Goal: Transaction & Acquisition: Purchase product/service

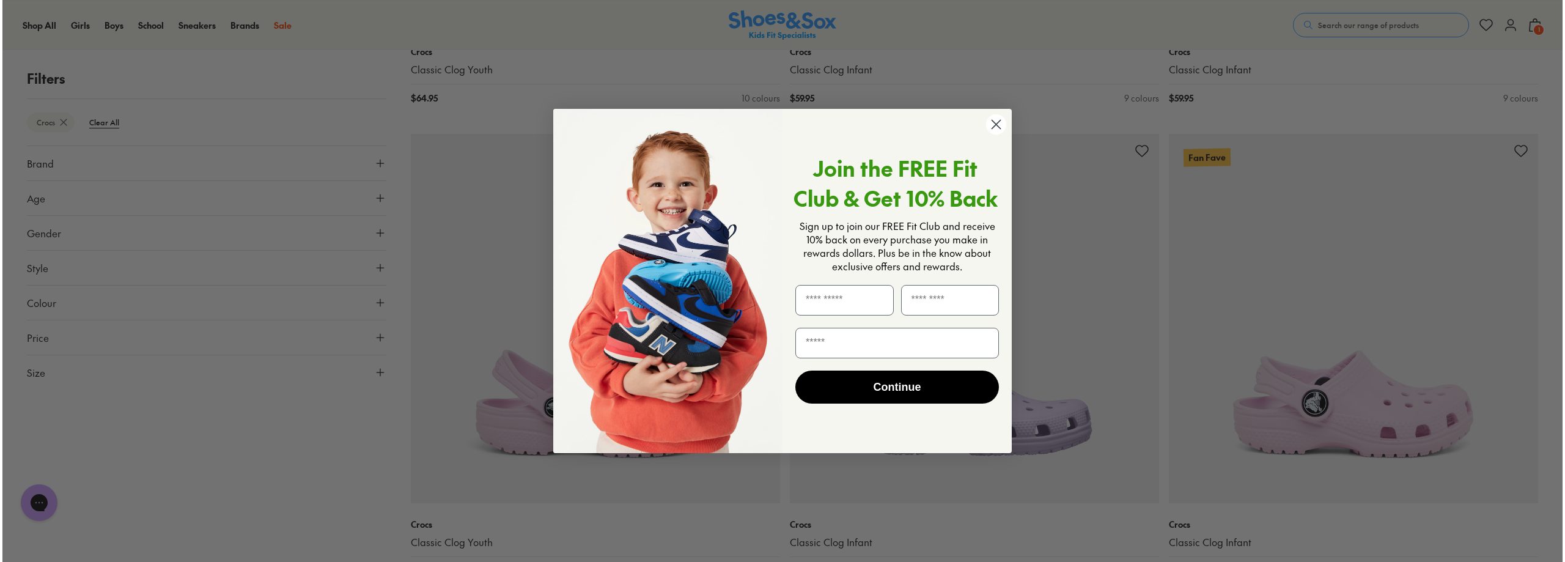
scroll to position [918, 0]
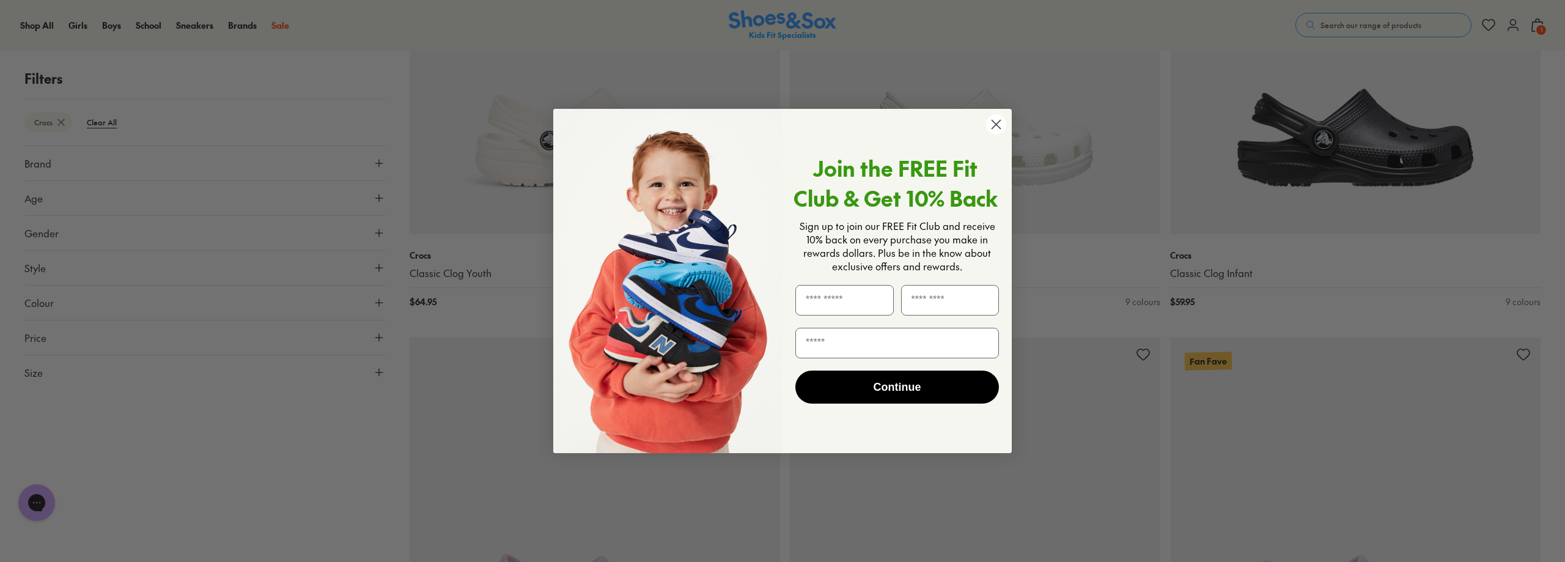
click at [994, 120] on circle "Close dialog" at bounding box center [996, 124] width 20 height 20
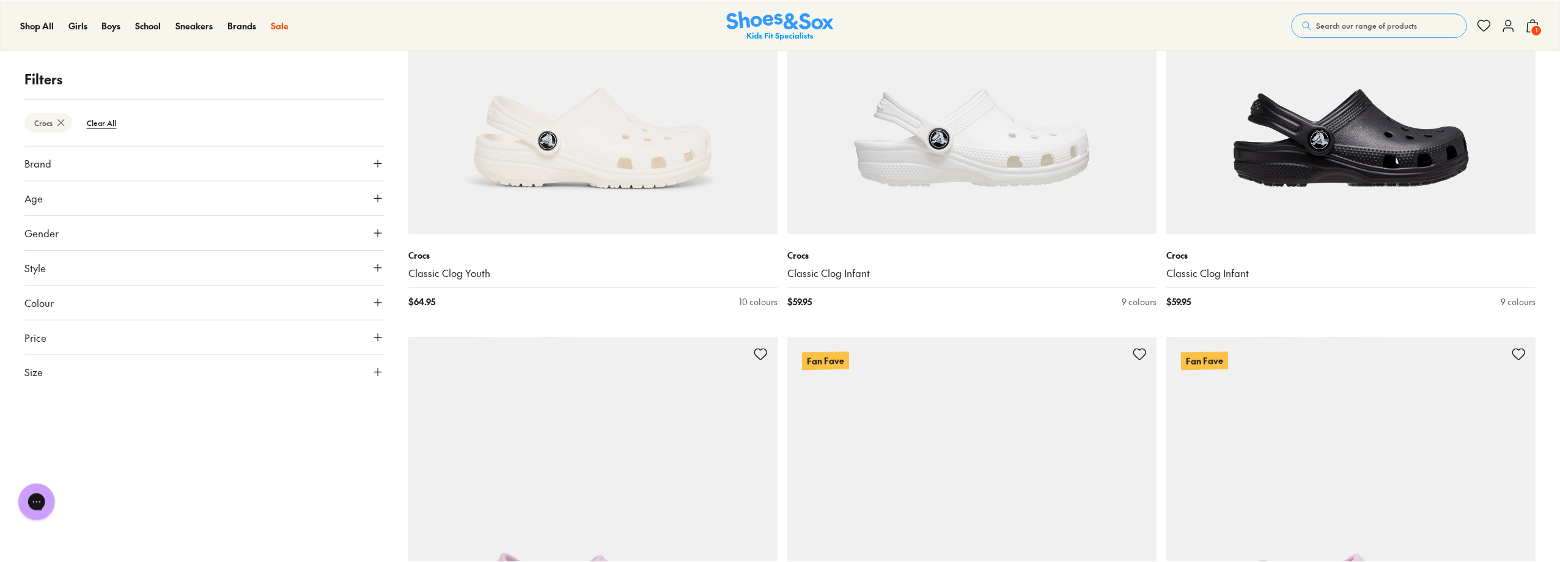
scroll to position [917, 0]
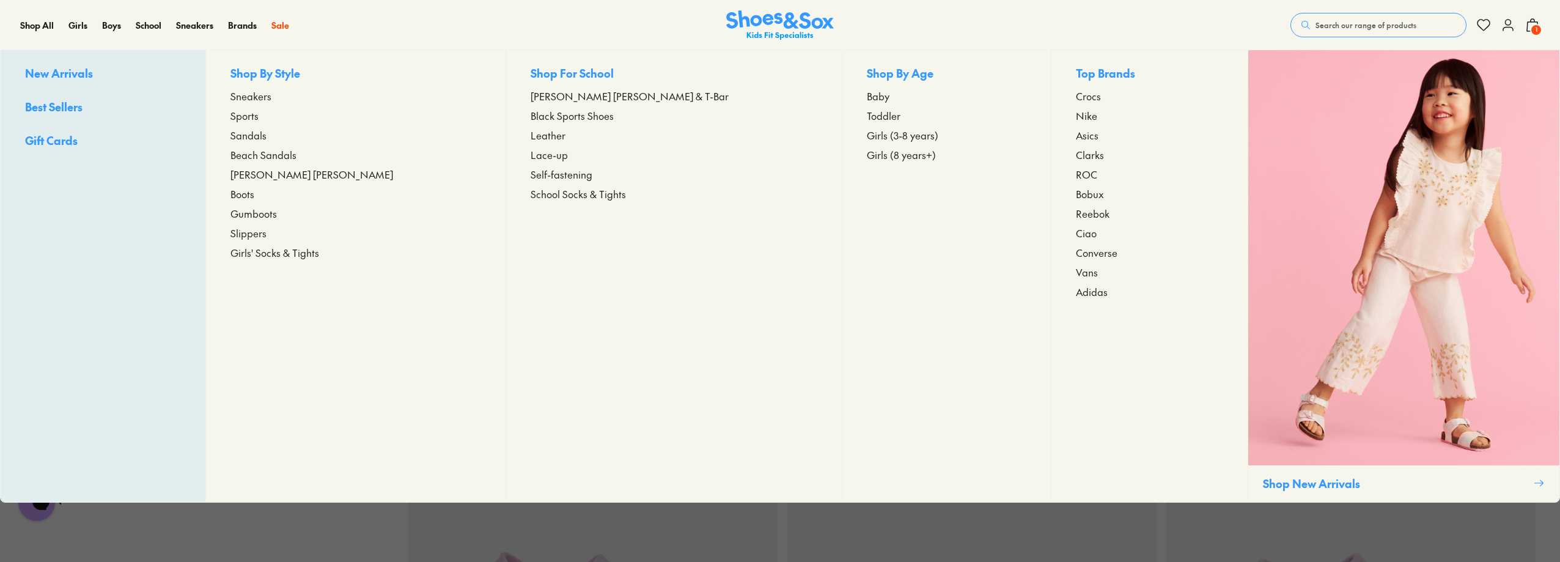
click at [271, 96] on span "Sneakers" at bounding box center [250, 96] width 41 height 15
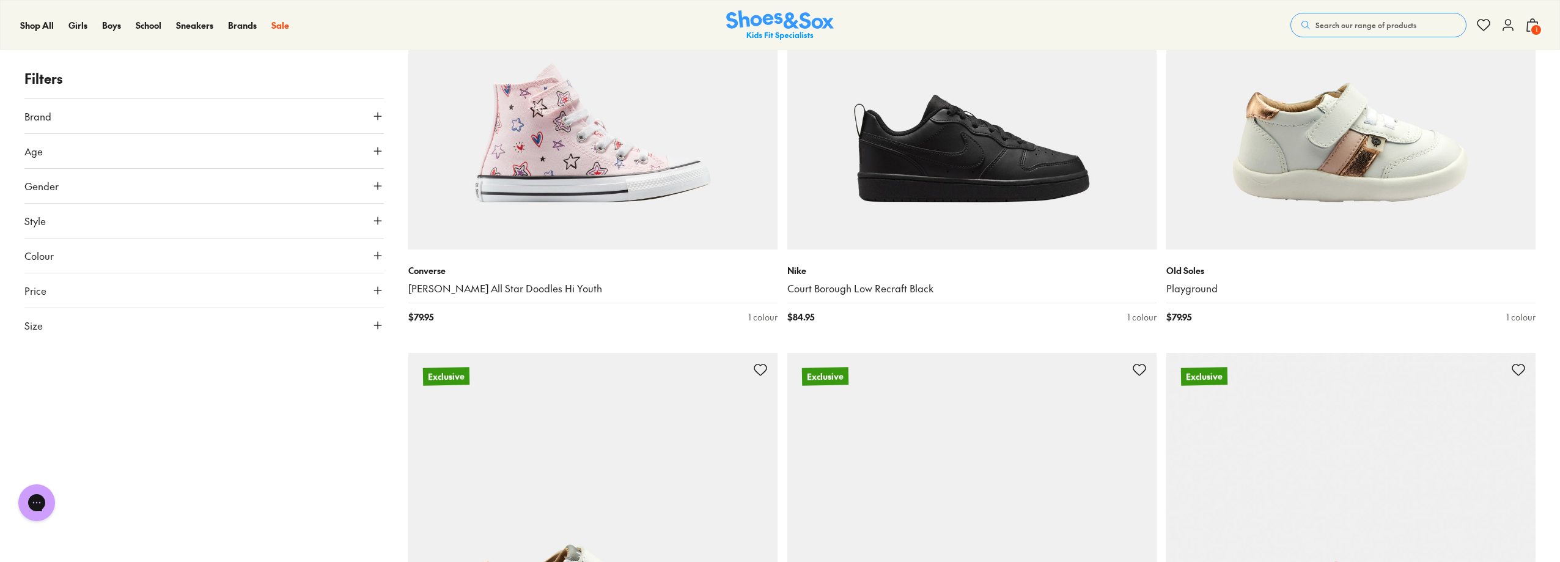
scroll to position [2751, 0]
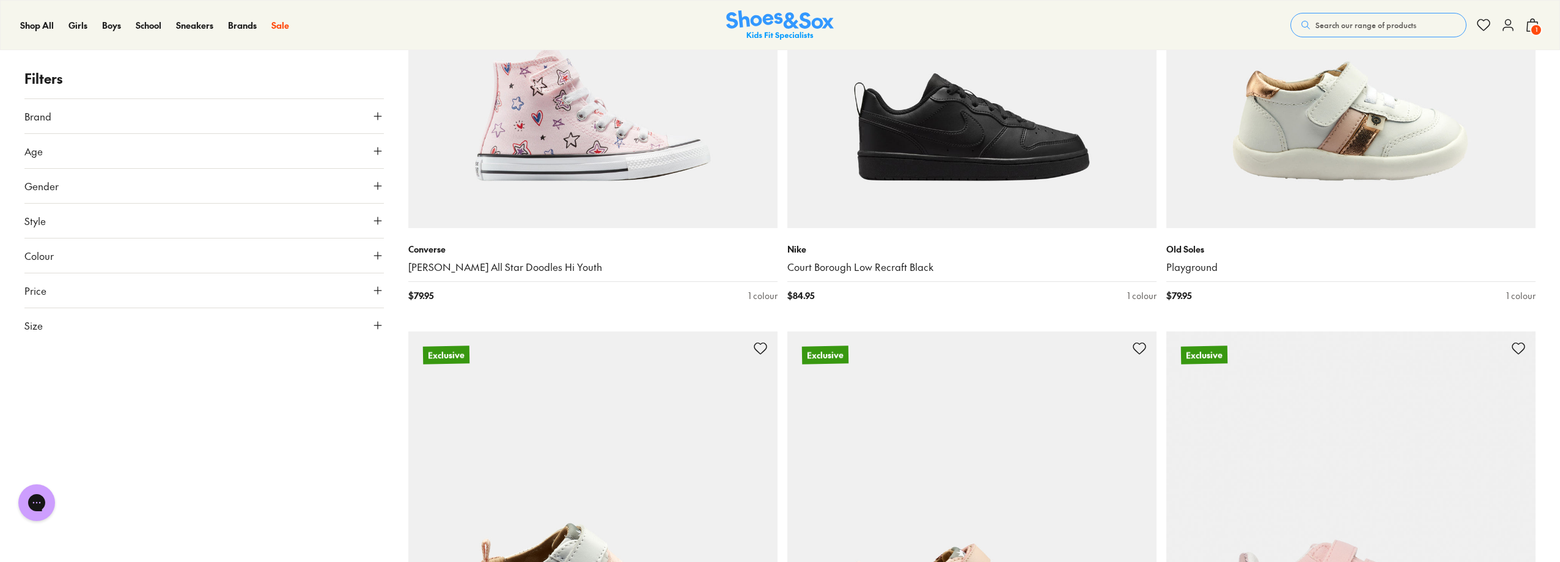
click at [48, 315] on button "Size" at bounding box center [203, 325] width 359 height 34
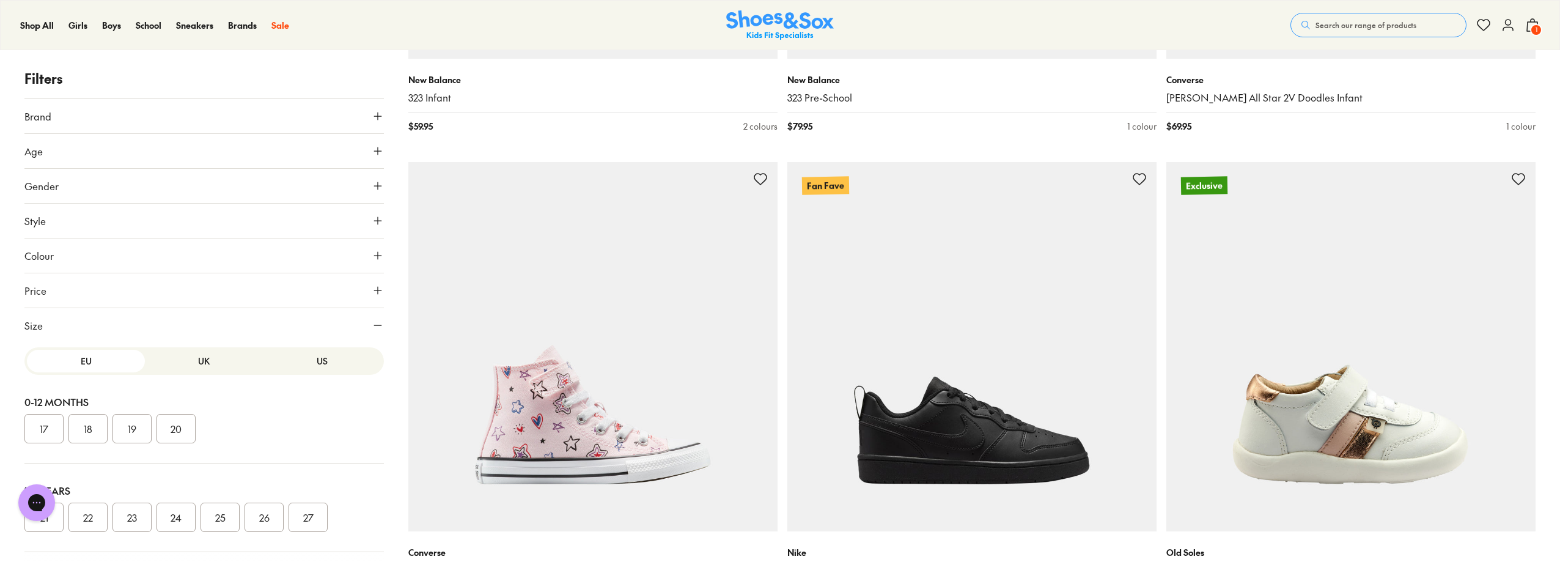
scroll to position [2445, 0]
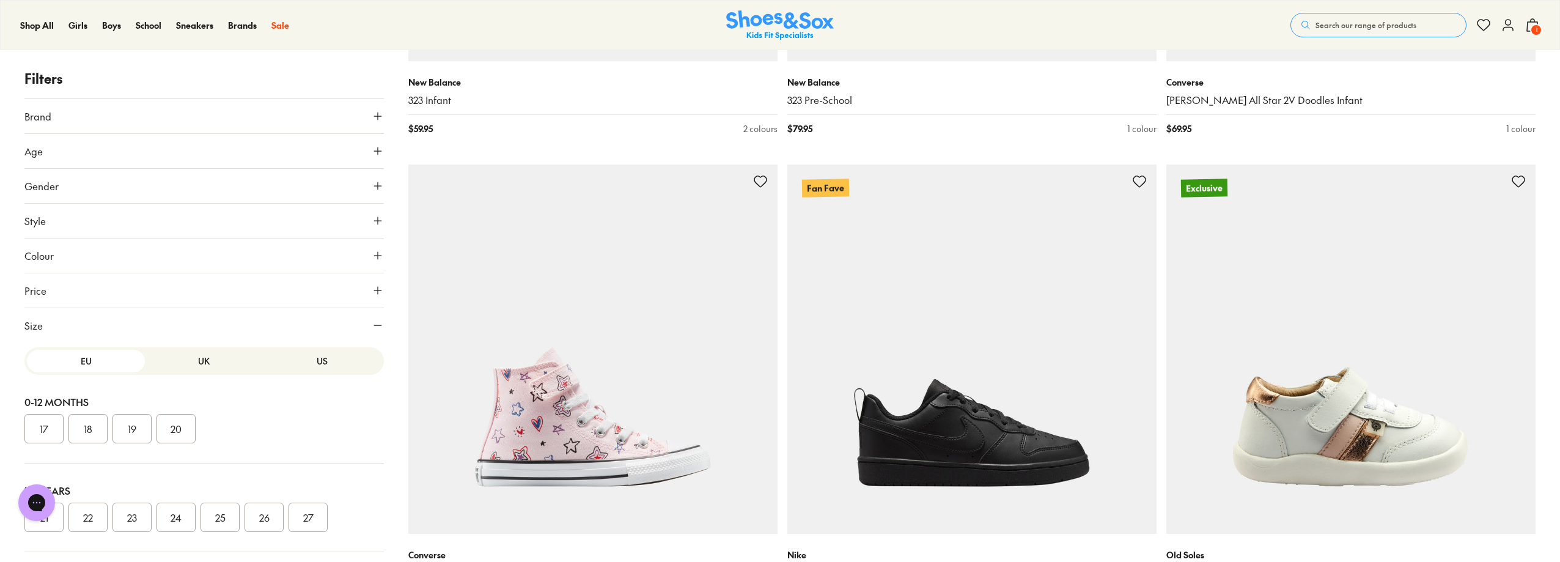
click at [207, 361] on button "UK" at bounding box center [204, 361] width 118 height 23
click at [314, 360] on button "US" at bounding box center [322, 361] width 118 height 23
click at [319, 359] on button "US" at bounding box center [322, 361] width 118 height 23
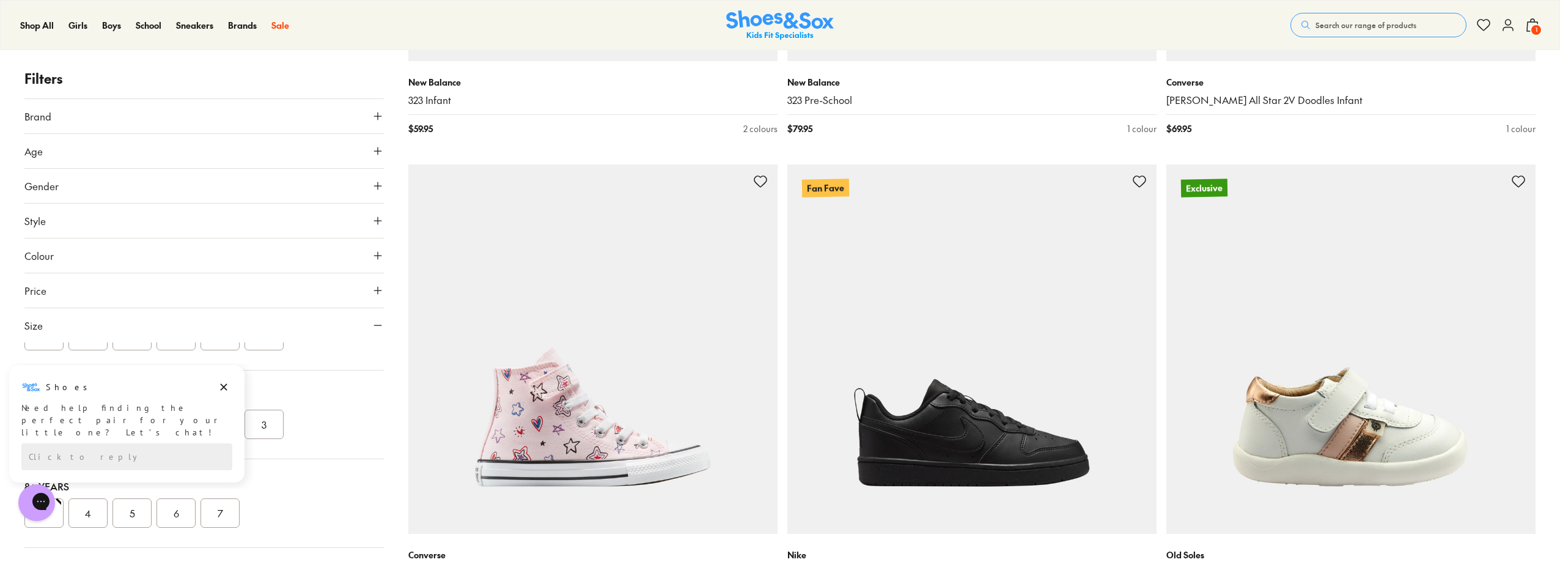
click at [258, 430] on button "3" at bounding box center [264, 424] width 39 height 29
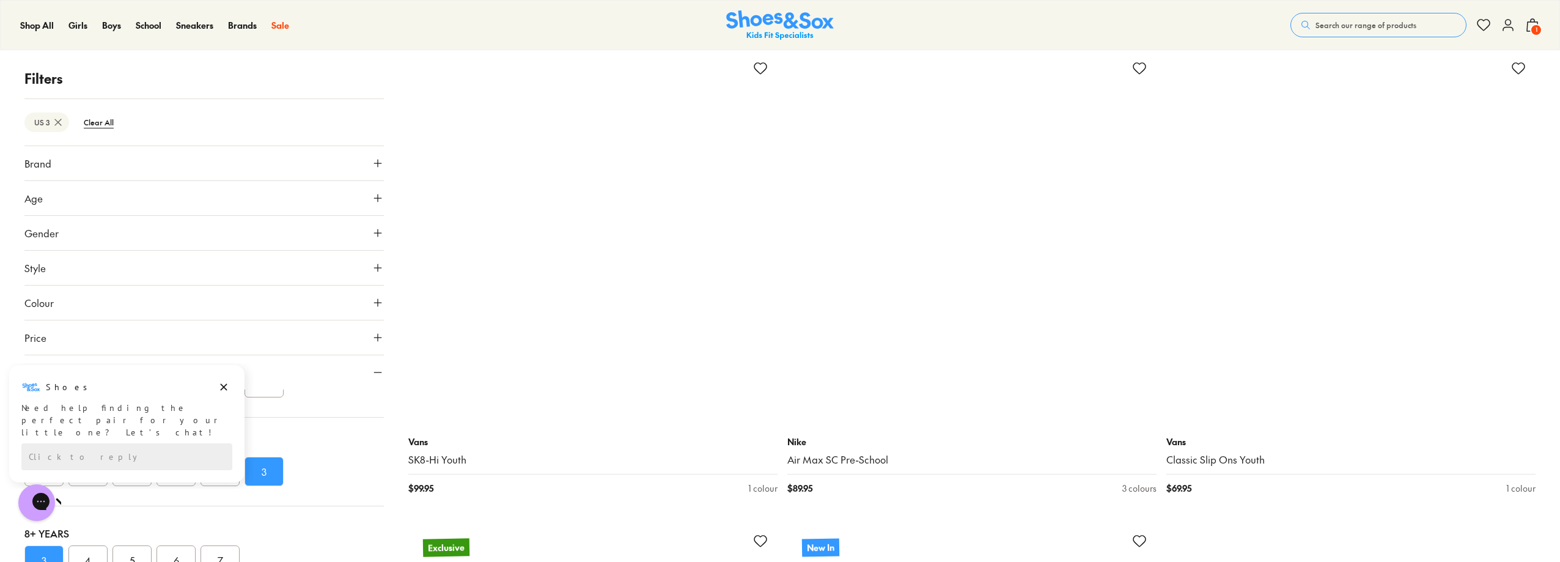
scroll to position [4462, 0]
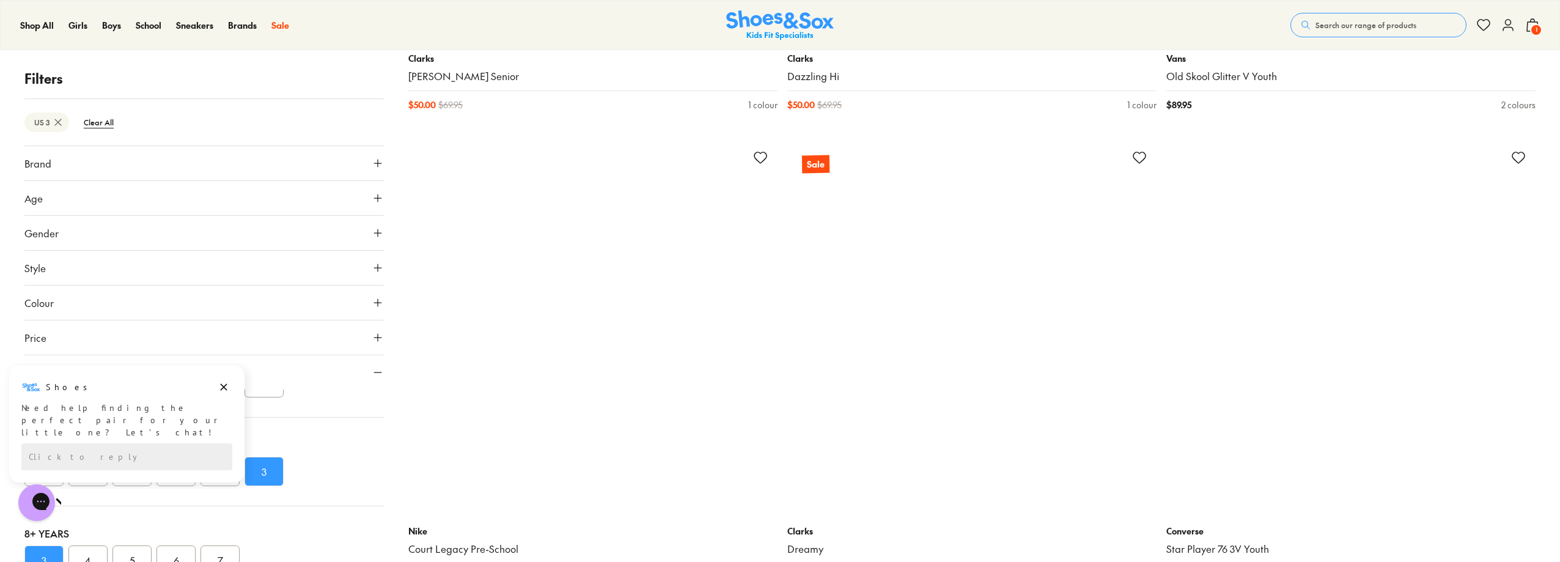
scroll to position [8008, 0]
